Goal: Task Accomplishment & Management: Manage account settings

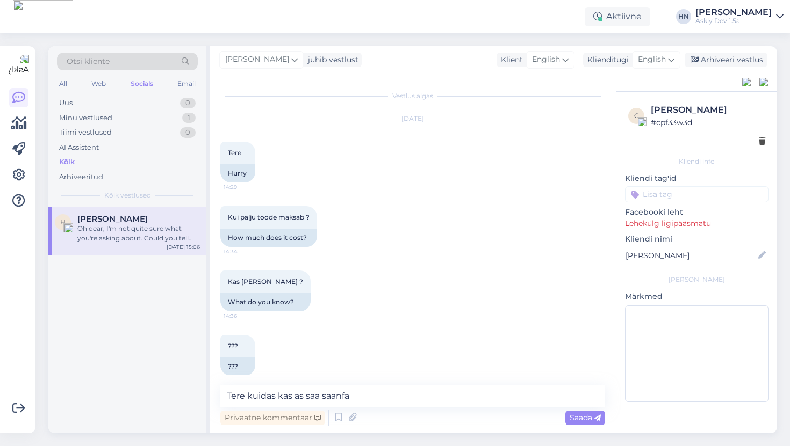
scroll to position [323, 0]
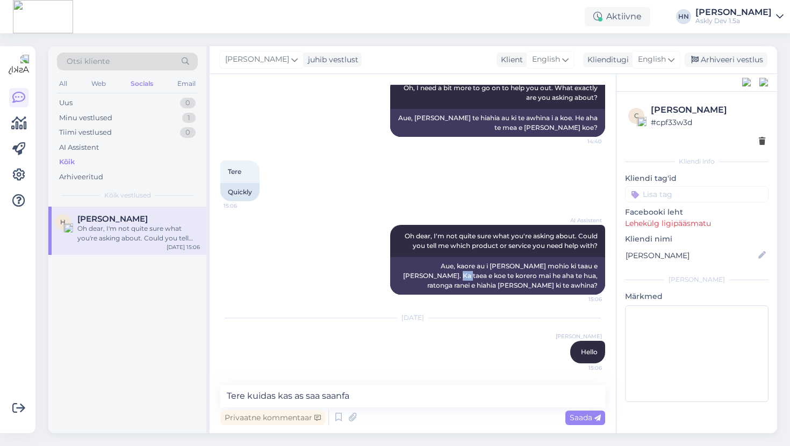
click at [428, 190] on div "Tere 15:06 Quickly" at bounding box center [412, 181] width 385 height 64
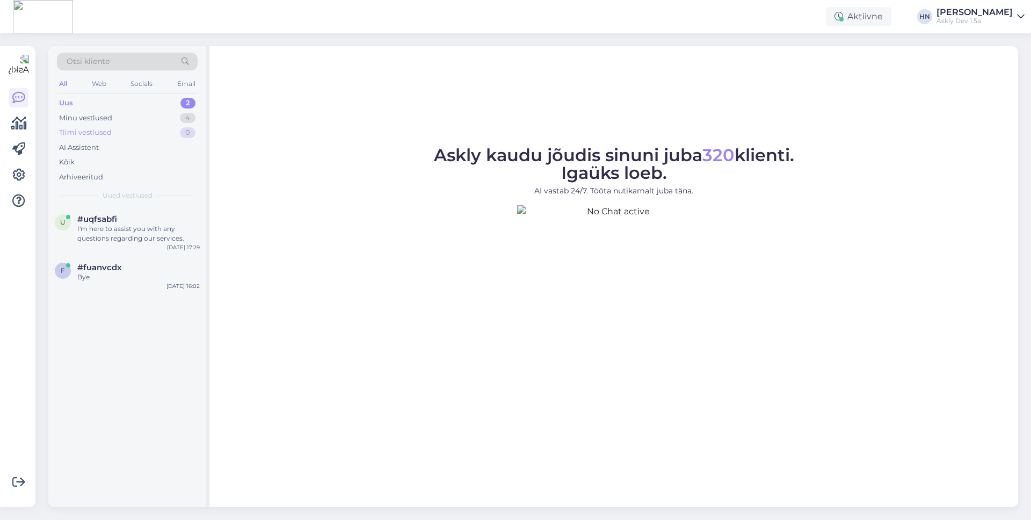
click at [111, 127] on div "Tiimi vestlused 0" at bounding box center [127, 132] width 141 height 15
click at [113, 121] on div "Minu vestlused 4" at bounding box center [127, 118] width 141 height 15
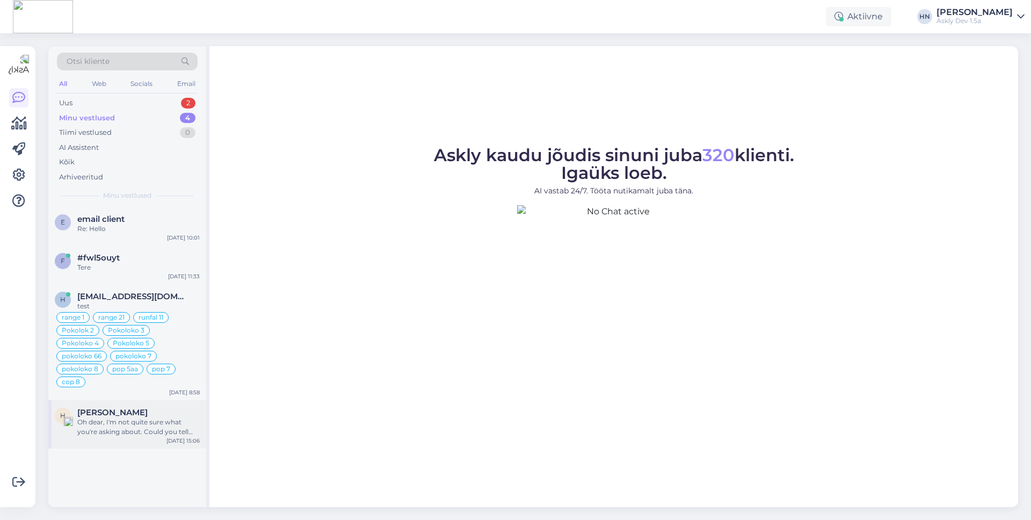
click at [104, 417] on div "Oh dear, I'm not quite sure what you're asking about. Could you tell me which p…" at bounding box center [138, 426] width 122 height 19
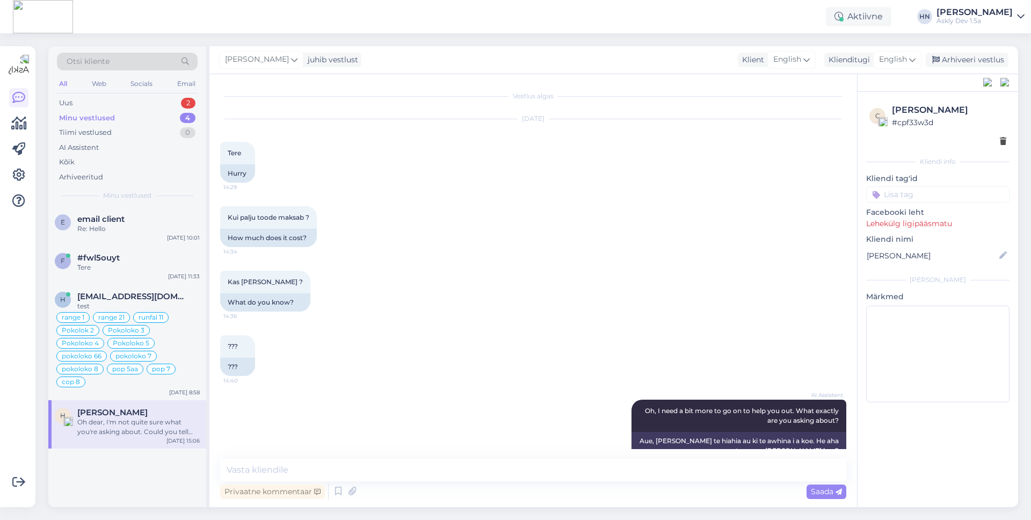
scroll to position [249, 0]
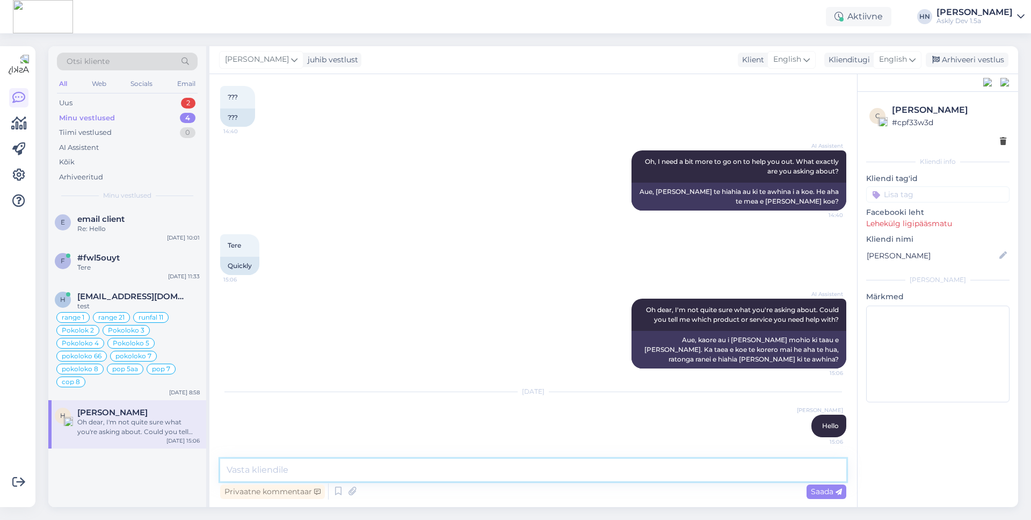
click at [310, 462] on textarea at bounding box center [533, 470] width 626 height 23
type textarea "test"
click at [644, 413] on div "Jan 29 2024 Hans Niinemäe Hello 15:06" at bounding box center [533, 414] width 626 height 69
click at [25, 172] on icon at bounding box center [18, 175] width 13 height 13
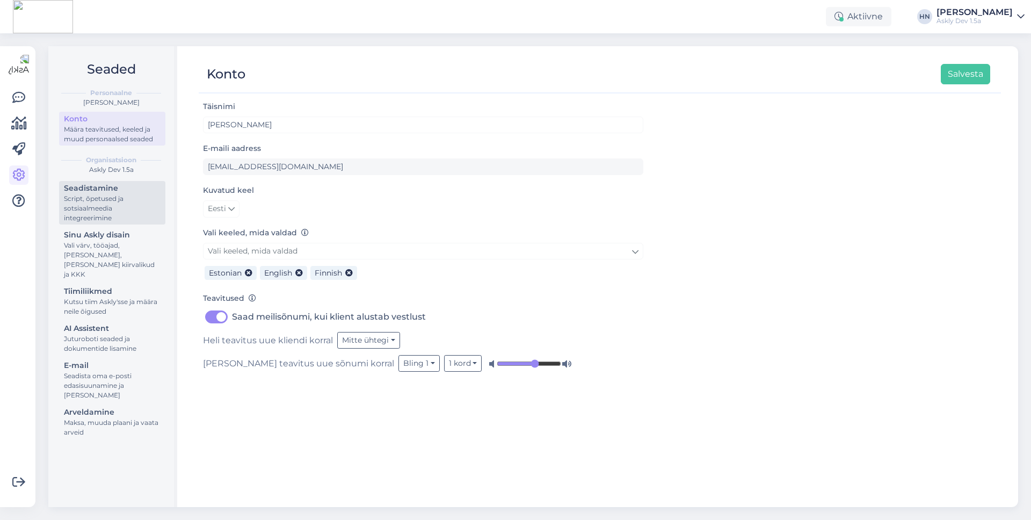
click at [96, 200] on div "Script, õpetused ja sotsiaalmeedia integreerimine" at bounding box center [112, 208] width 97 height 29
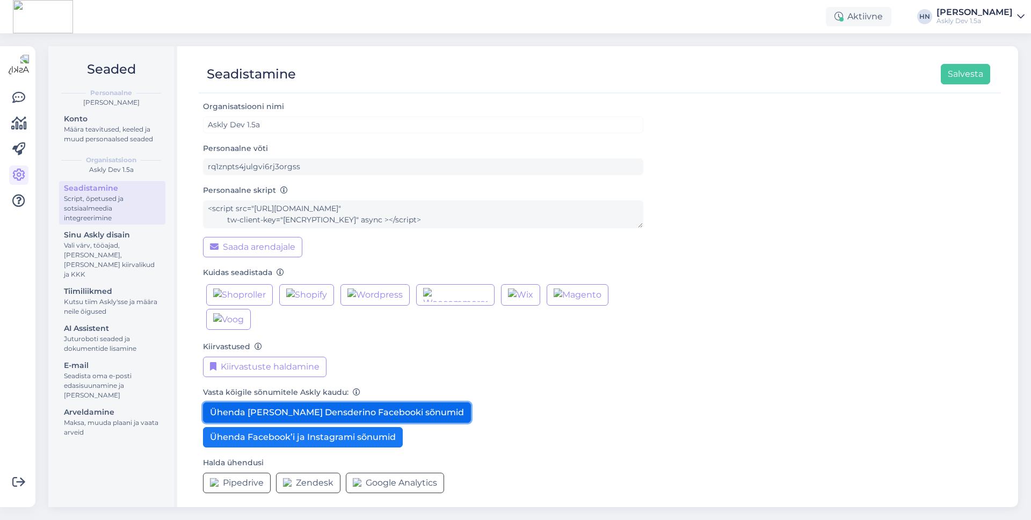
click at [300, 410] on button "Ühenda [PERSON_NAME] Densderino Facebooki sõnumid" at bounding box center [337, 412] width 268 height 20
click at [323, 413] on button "Ühenda lahti Densderino Facebooki sõnumid" at bounding box center [337, 412] width 268 height 20
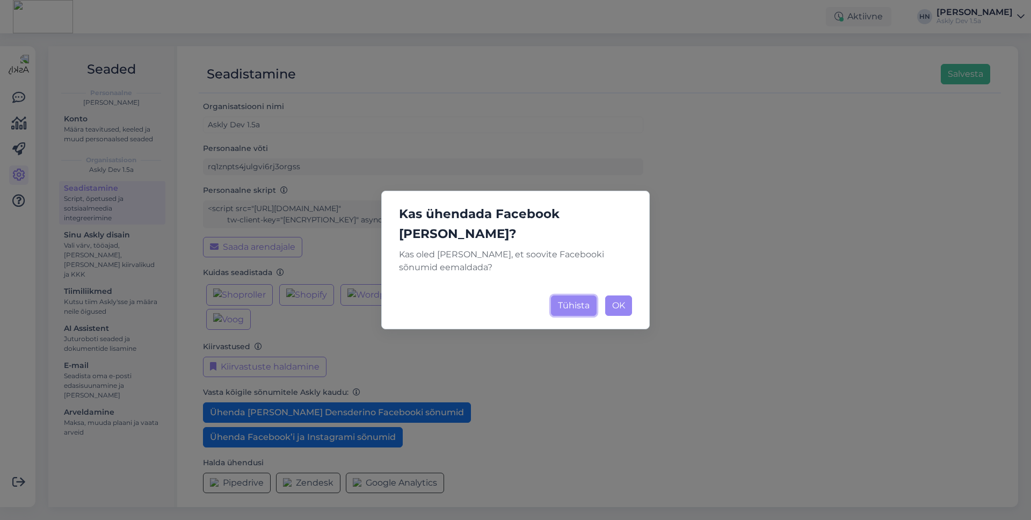
click at [565, 295] on button "Tühista" at bounding box center [574, 305] width 46 height 20
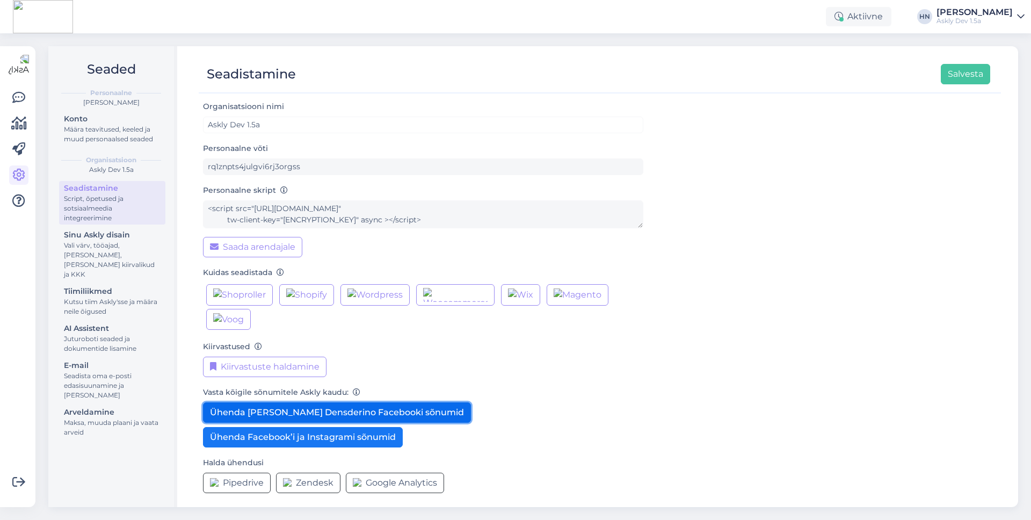
click at [375, 411] on button "Ühenda [PERSON_NAME] Densderino Facebooki sõnumid" at bounding box center [337, 412] width 268 height 20
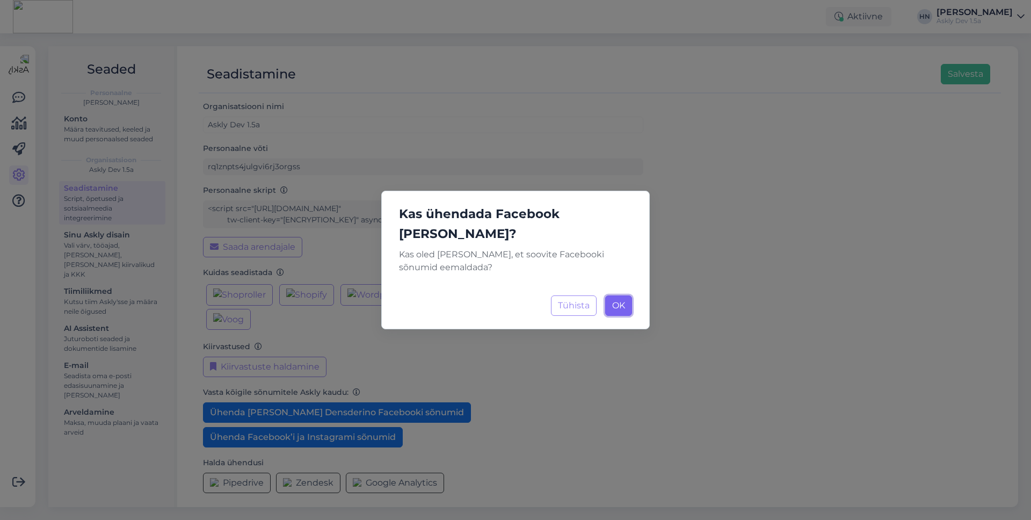
click at [624, 300] on span "OK" at bounding box center [618, 305] width 13 height 10
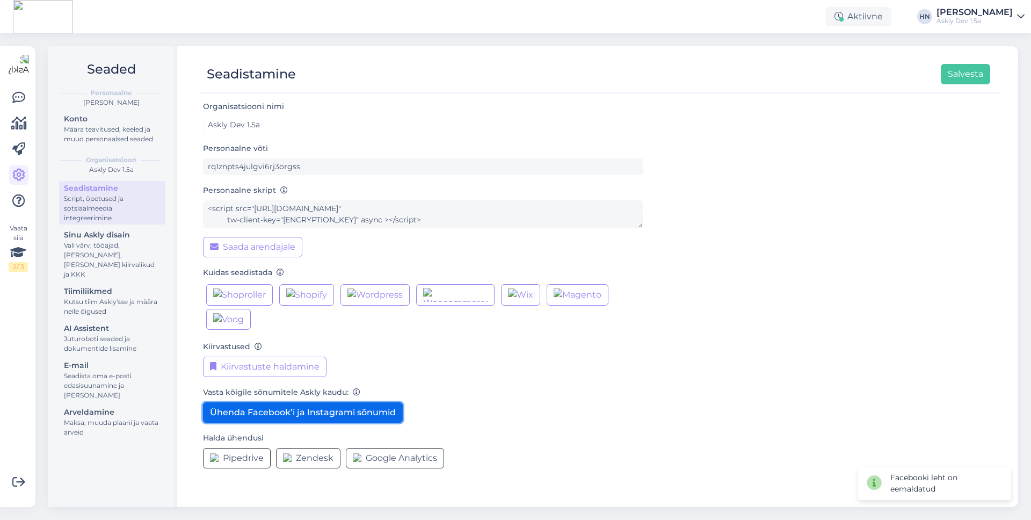
click at [353, 411] on button "Ühenda Facebook’i ja Instagrami sõnumid" at bounding box center [303, 412] width 200 height 20
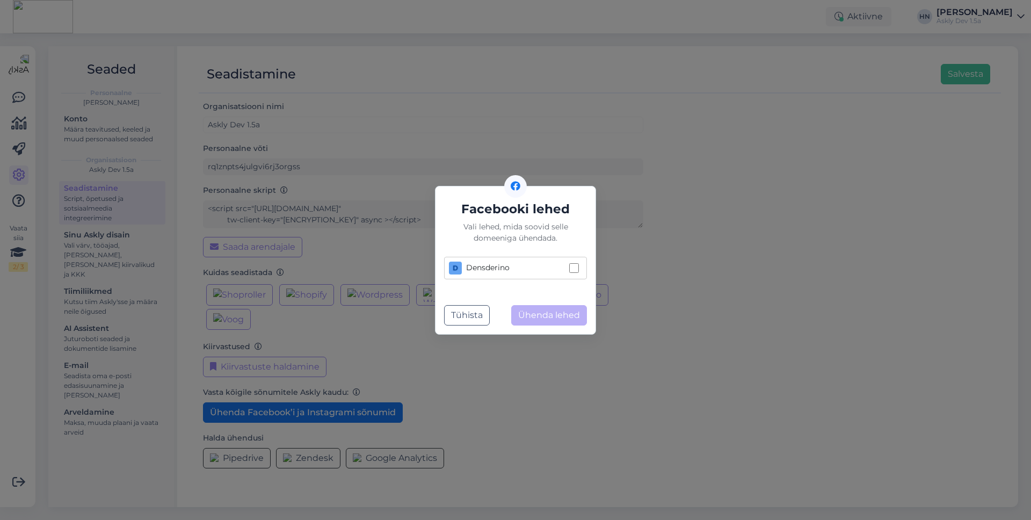
click at [582, 274] on label "Densderino" at bounding box center [515, 268] width 143 height 23
click at [579, 273] on input "Densderino" at bounding box center [574, 268] width 10 height 10
checkbox input "true"
click at [578, 306] on button "Ühenda lehed" at bounding box center [549, 315] width 76 height 20
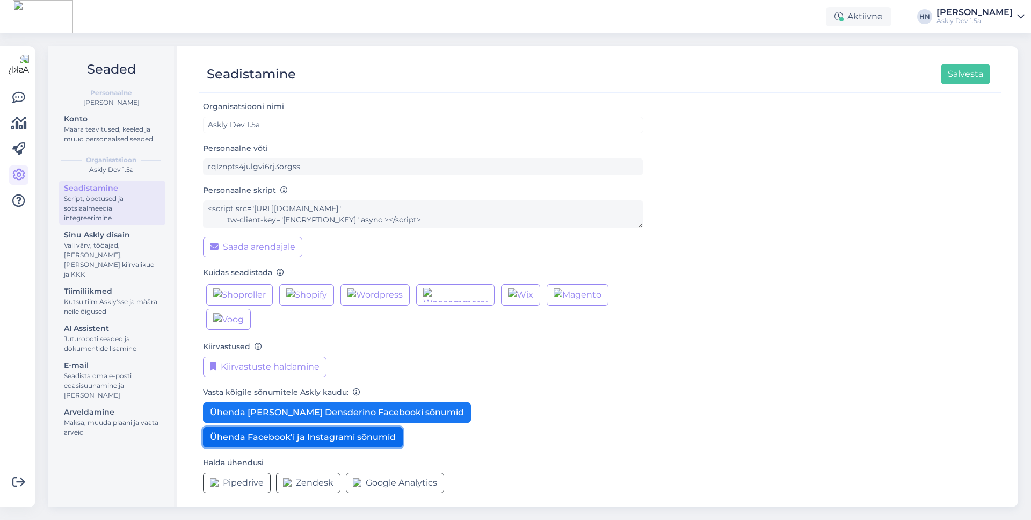
scroll to position [5, 0]
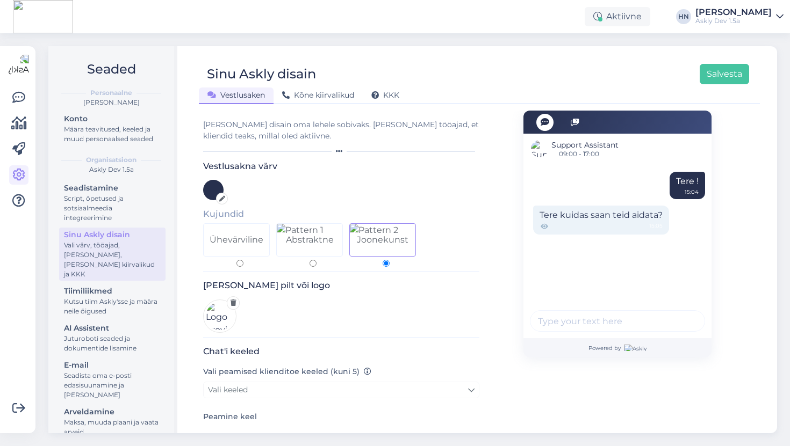
click at [67, 175] on div "Organisatsioon Askly Dev 1.5a" at bounding box center [111, 165] width 109 height 24
click at [74, 187] on div "Seadistamine" at bounding box center [112, 188] width 97 height 11
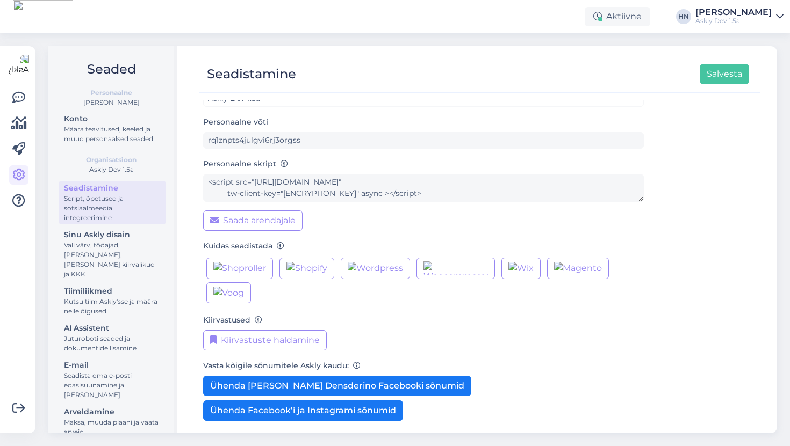
scroll to position [78, 0]
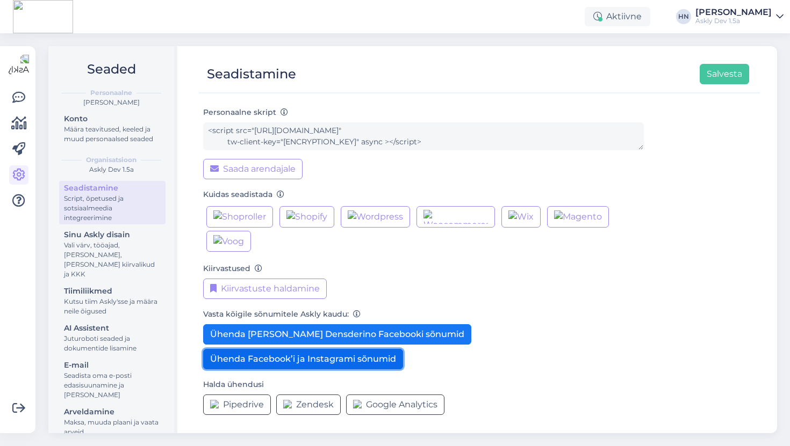
click at [288, 368] on button "Ühenda Facebook’i ja Instagrami sõnumid" at bounding box center [303, 359] width 200 height 20
click at [283, 363] on button "Ühenda Facebook’i ja Instagrami sõnumid" at bounding box center [303, 359] width 200 height 20
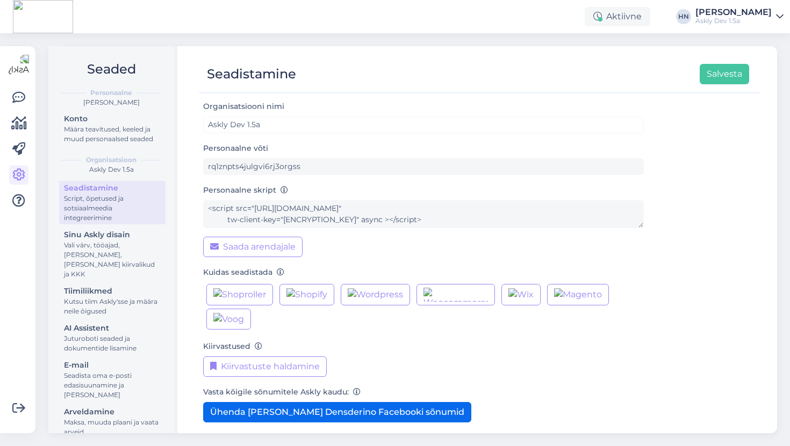
scroll to position [78, 0]
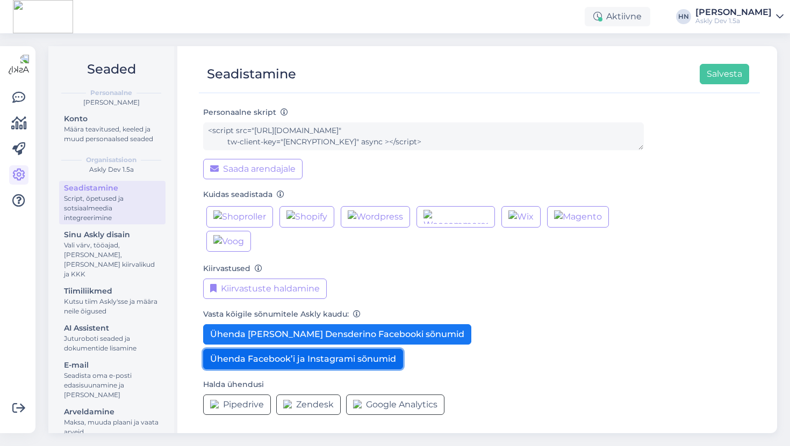
click at [274, 353] on button "Ühenda Facebook’i ja Instagrami sõnumid" at bounding box center [303, 359] width 200 height 20
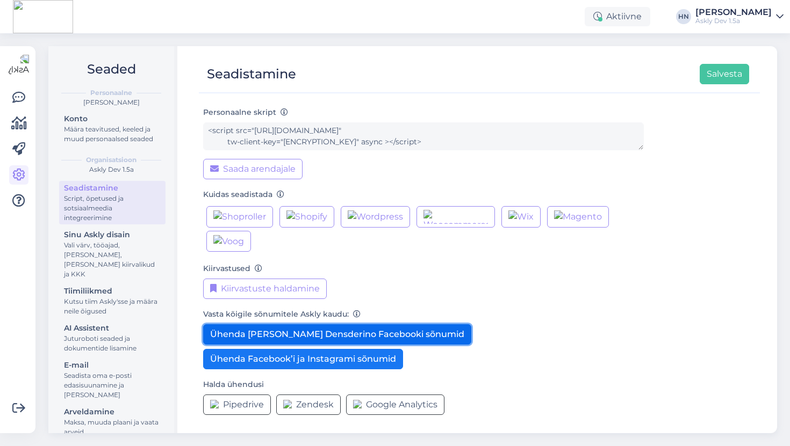
click at [293, 336] on button "Ühenda [PERSON_NAME] Densderino Facebooki sõnumid" at bounding box center [337, 334] width 268 height 20
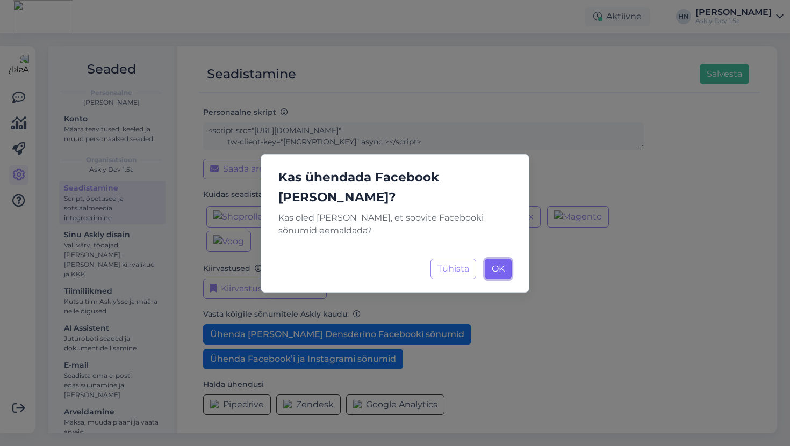
click at [500, 264] on span "OK" at bounding box center [498, 269] width 13 height 10
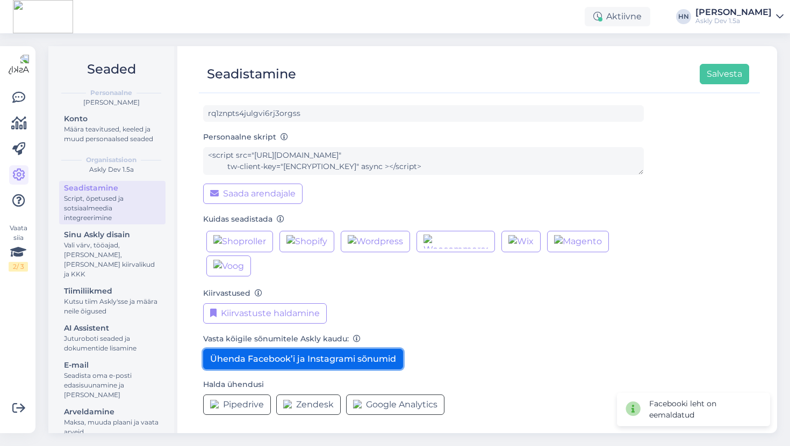
click at [307, 365] on button "Ühenda Facebook’i ja Instagrami sõnumid" at bounding box center [303, 359] width 200 height 20
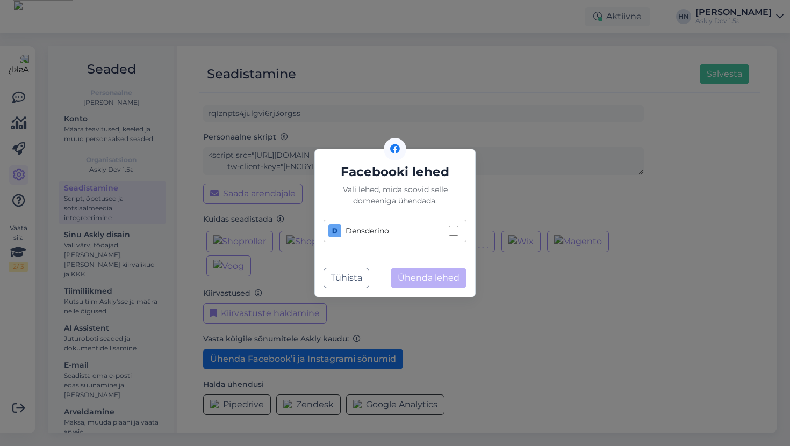
click at [439, 236] on div "Densderino" at bounding box center [386, 231] width 116 height 13
click at [449, 236] on input "Densderino" at bounding box center [454, 231] width 10 height 10
checkbox input "true"
click at [442, 270] on button "Ühenda lehed" at bounding box center [429, 278] width 76 height 20
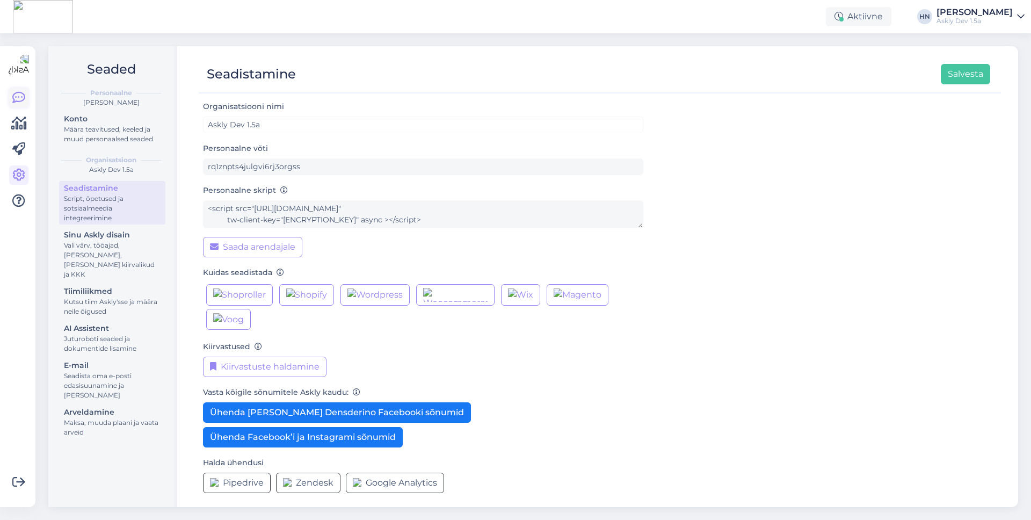
click at [19, 92] on icon at bounding box center [18, 97] width 13 height 13
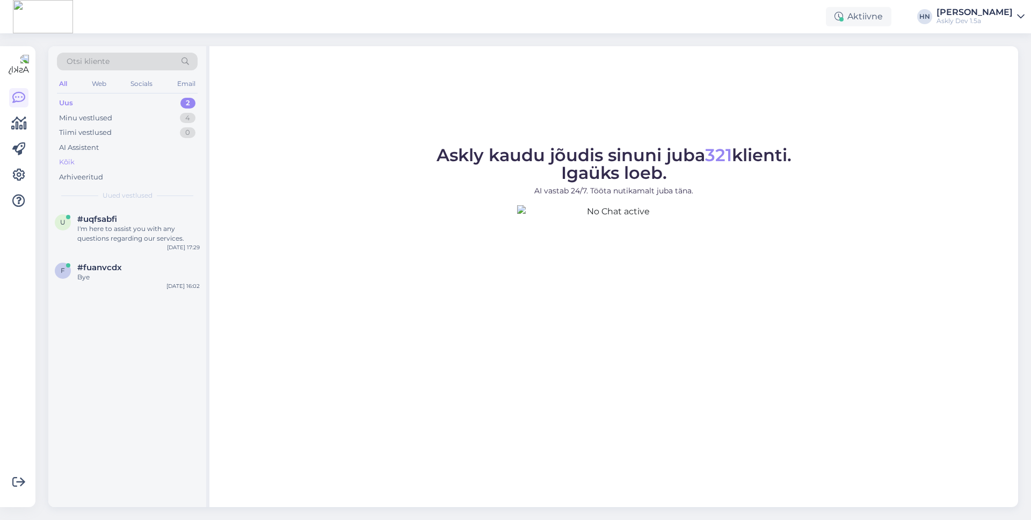
click at [95, 161] on div "Kõik" at bounding box center [127, 162] width 141 height 15
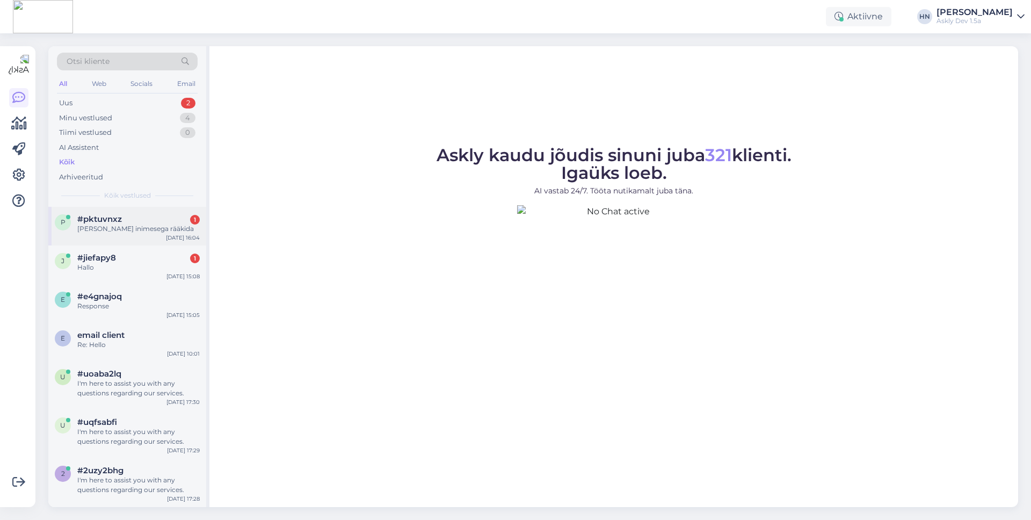
click at [126, 225] on div "Tere sooviks inimesega rääkida" at bounding box center [138, 229] width 122 height 10
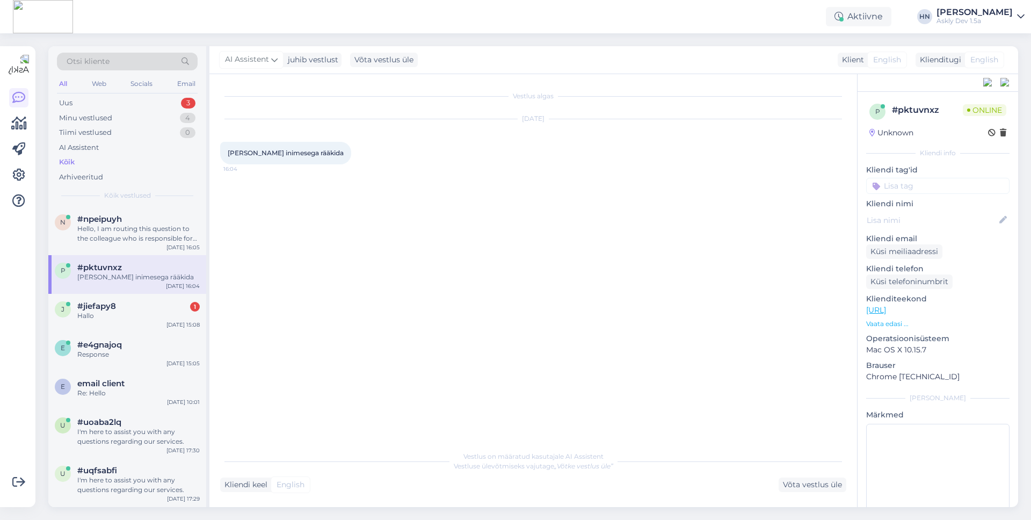
click at [388, 10] on div "Aktiivne HN Hans Niinemäe Askly Dev 1.5a" at bounding box center [515, 16] width 1031 height 33
